Goal: Information Seeking & Learning: Find specific page/section

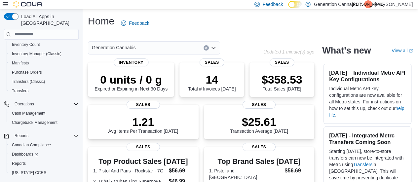
scroll to position [81, 0]
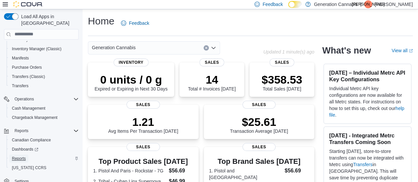
click at [22, 156] on span "Reports" at bounding box center [19, 158] width 14 height 5
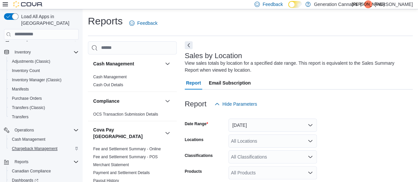
scroll to position [81, 0]
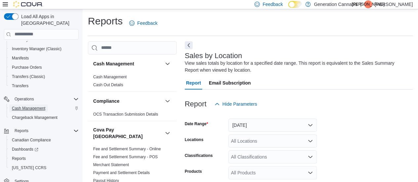
click at [35, 106] on span "Cash Management" at bounding box center [28, 108] width 33 height 5
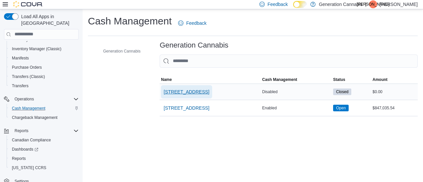
click at [182, 90] on span "3158 E 54th Ave" at bounding box center [186, 91] width 46 height 7
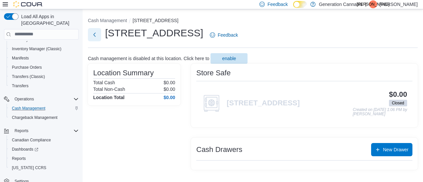
click at [97, 33] on button "Next" at bounding box center [94, 34] width 13 height 13
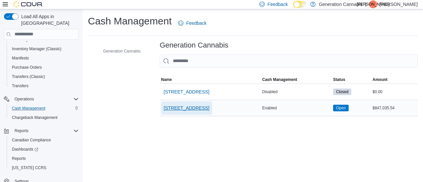
click at [188, 110] on span "609 E Broadway" at bounding box center [186, 108] width 46 height 7
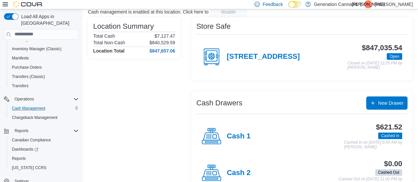
scroll to position [66, 0]
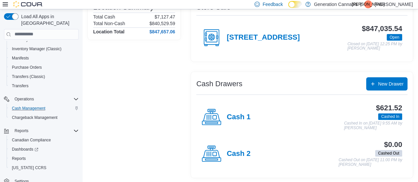
click at [0, 154] on div "Load All Apps in New Hub Home Users Customers Catalog Inventory Adjustments (Cl…" at bounding box center [41, 96] width 83 height 175
click at [244, 119] on h4 "Cash 1" at bounding box center [238, 117] width 24 height 9
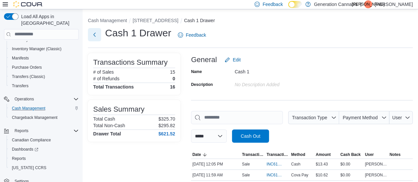
click at [94, 36] on button "Next" at bounding box center [94, 34] width 13 height 13
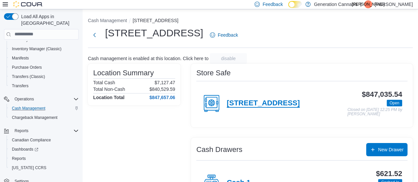
click at [245, 106] on h4 "609 E Broadway" at bounding box center [262, 103] width 73 height 9
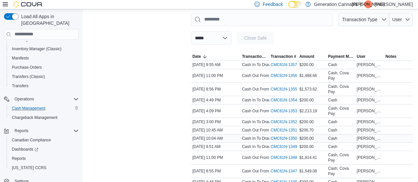
scroll to position [99, 0]
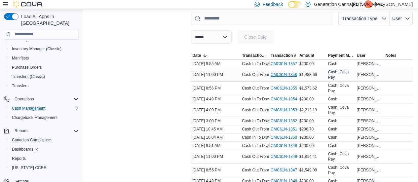
click at [285, 74] on link "CMC61N-1356 (opens in a new tab or window)" at bounding box center [286, 74] width 32 height 5
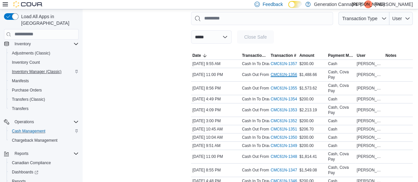
scroll to position [48, 0]
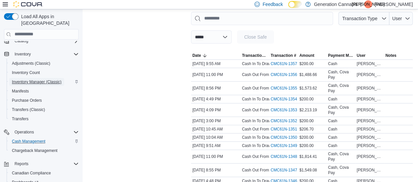
click at [39, 79] on span "Inventory Manager (Classic)" at bounding box center [37, 81] width 50 height 5
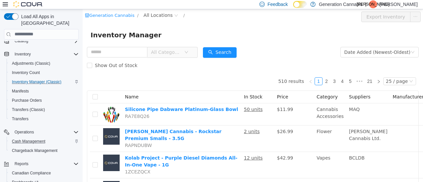
drag, startPoint x: 124, startPoint y: 53, endPoint x: 131, endPoint y: 31, distance: 23.1
click at [124, 53] on input "text" at bounding box center [117, 52] width 60 height 11
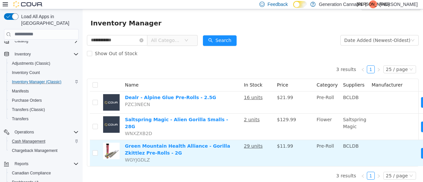
scroll to position [15, 0]
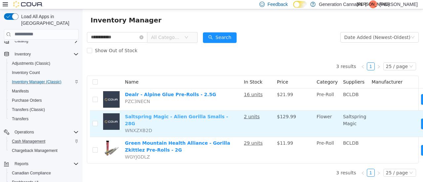
click at [200, 117] on link "Saltspring Magic - Alien Gorilla Smalls - 28G" at bounding box center [176, 120] width 103 height 12
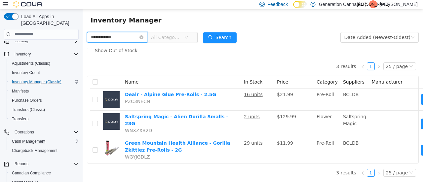
click at [113, 40] on input "**********" at bounding box center [117, 37] width 60 height 11
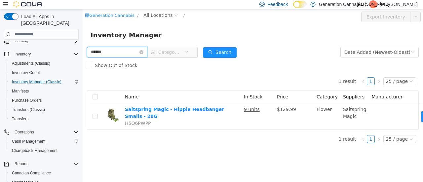
scroll to position [5, 0]
click at [228, 132] on div "1 result 1 25 / page Name In Stock Price Category Suppliers Manufacturer Saltsp…" at bounding box center [252, 110] width 331 height 76
click at [133, 47] on input "******" at bounding box center [117, 52] width 60 height 11
type input "*****"
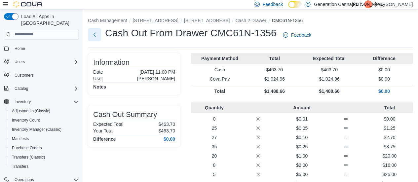
click at [95, 35] on button "Next" at bounding box center [94, 34] width 13 height 13
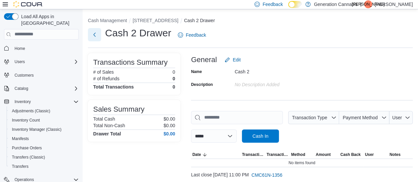
click at [96, 34] on button "Next" at bounding box center [94, 34] width 13 height 13
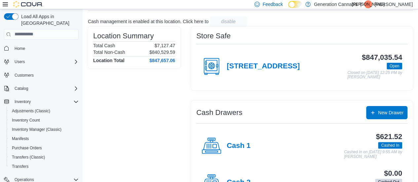
scroll to position [66, 0]
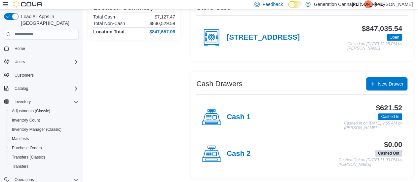
click at [238, 117] on h4 "Cash 1" at bounding box center [238, 117] width 24 height 9
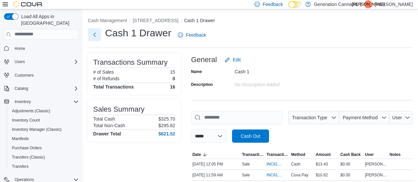
click at [98, 33] on button "Next" at bounding box center [94, 34] width 13 height 13
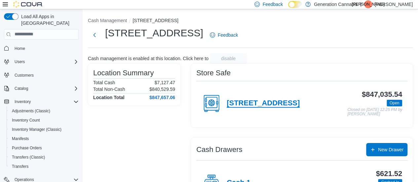
click at [244, 99] on h4 "609 E Broadway" at bounding box center [262, 103] width 73 height 9
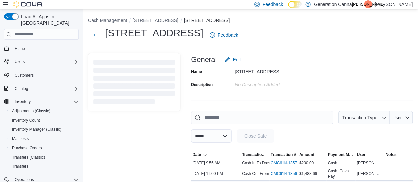
scroll to position [66, 0]
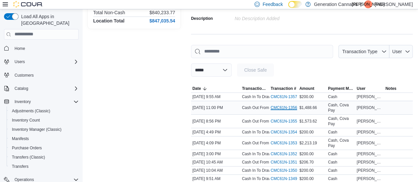
click at [293, 108] on link "CMC61N-1356 (opens in a new tab or window)" at bounding box center [286, 107] width 32 height 5
click at [282, 120] on link "CMC61N-1355 (opens in a new tab or window)" at bounding box center [286, 121] width 32 height 5
click at [285, 141] on link "CMC61N-1353 (opens in a new tab or window)" at bounding box center [286, 142] width 32 height 5
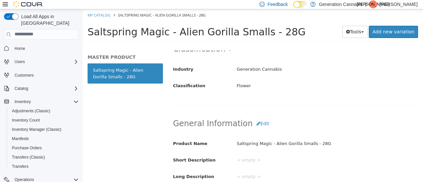
scroll to position [66, 0]
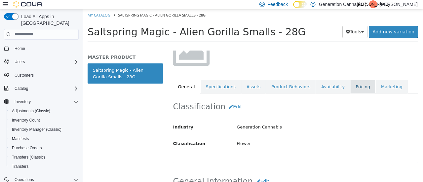
click at [350, 88] on link "Pricing" at bounding box center [362, 87] width 25 height 14
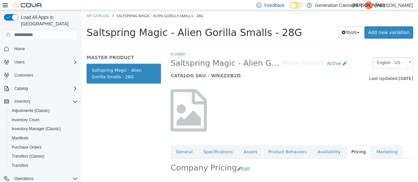
scroll to position [80, 0]
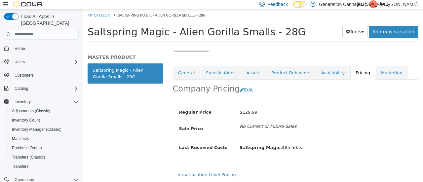
click at [32, 44] on span "Home" at bounding box center [45, 48] width 67 height 8
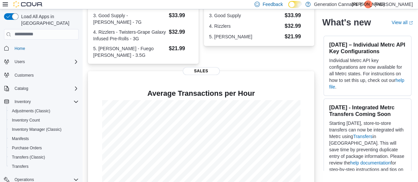
scroll to position [211, 0]
